Goal: Task Accomplishment & Management: Use online tool/utility

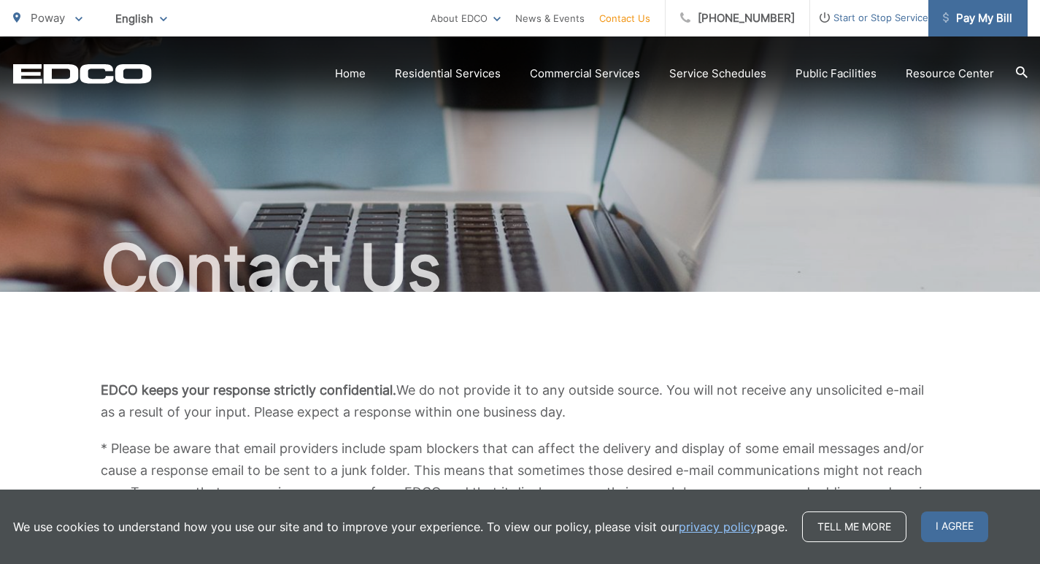
click at [960, 15] on span "Pay My Bill" at bounding box center [977, 18] width 69 height 18
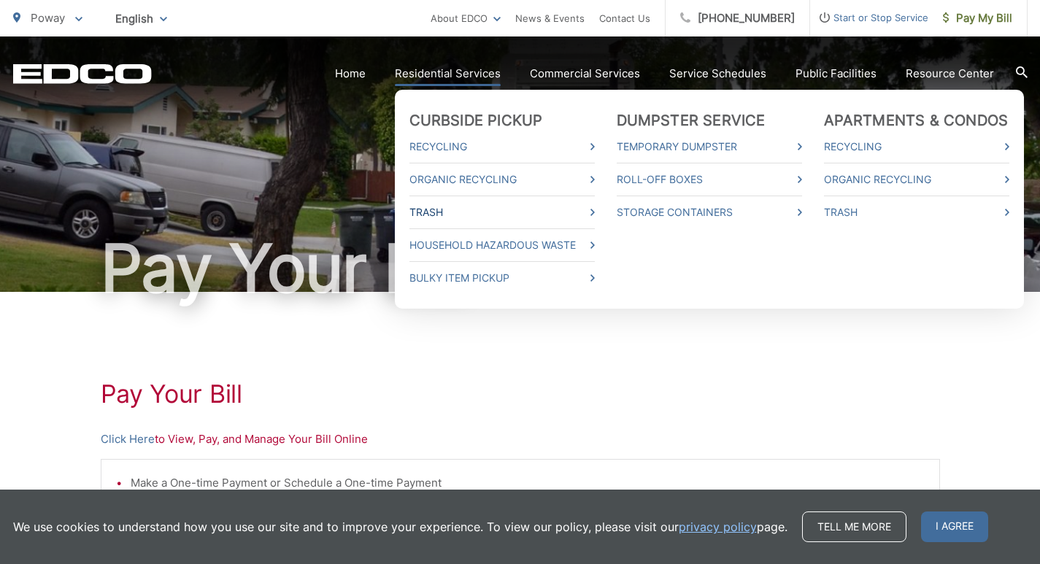
click at [445, 216] on link "Trash" at bounding box center [501, 213] width 185 height 18
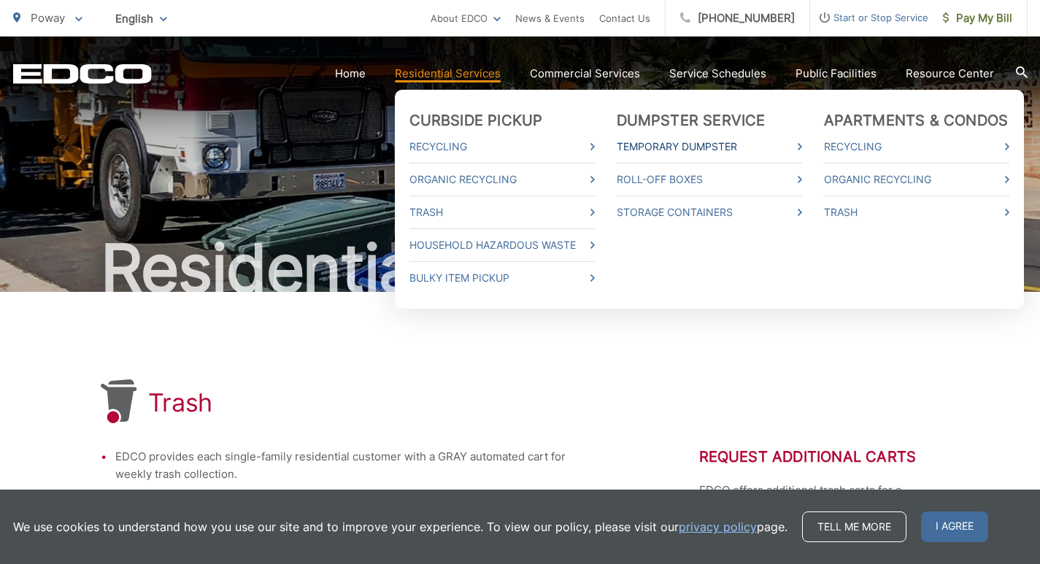
click at [695, 150] on link "Temporary Dumpster" at bounding box center [709, 147] width 185 height 18
